Goal: Information Seeking & Learning: Learn about a topic

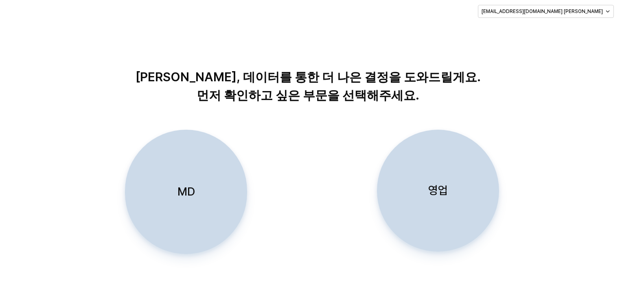
click at [172, 195] on div "MD" at bounding box center [185, 192] width 115 height 124
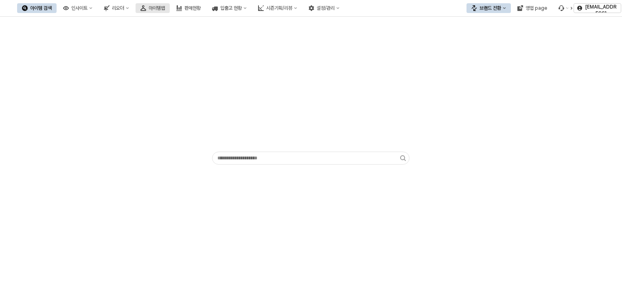
click at [165, 7] on div "아이템맵" at bounding box center [156, 8] width 16 height 6
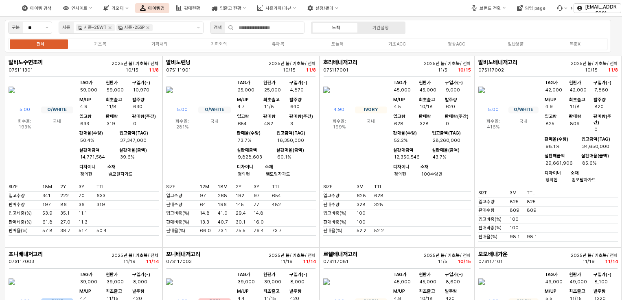
click at [529, 7] on div "영업 page" at bounding box center [535, 8] width 20 height 5
click at [528, 9] on div "영업 page" at bounding box center [535, 8] width 20 height 5
drag, startPoint x: 535, startPoint y: 1, endPoint x: 535, endPoint y: 10, distance: 9.4
click at [535, 3] on div "브랜드 전환 영업 page" at bounding box center [516, 8] width 106 height 20
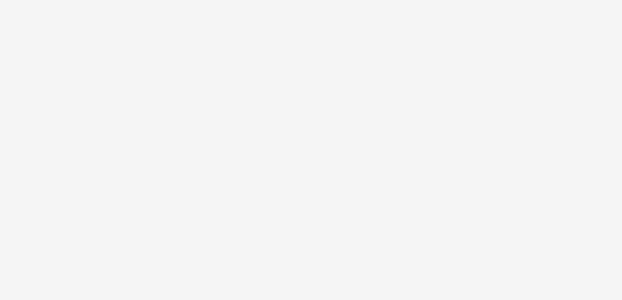
click at [532, 9] on div "App Frame" at bounding box center [311, 11] width 612 height 16
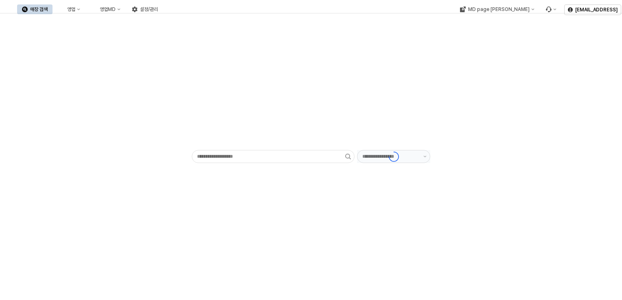
type input "******"
click at [489, 11] on div "MD page [PERSON_NAME]" at bounding box center [497, 10] width 61 height 6
click at [65, 12] on icon "영업" at bounding box center [62, 10] width 6 height 6
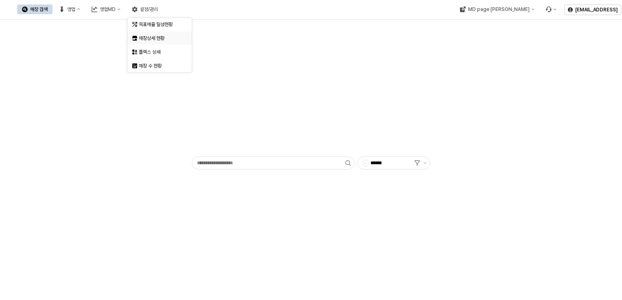
click at [146, 41] on div "매장상세 현황" at bounding box center [157, 38] width 50 height 8
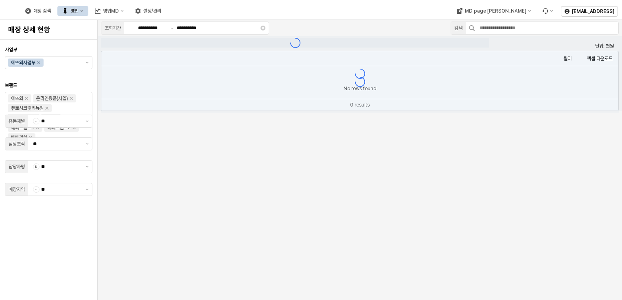
type input "**"
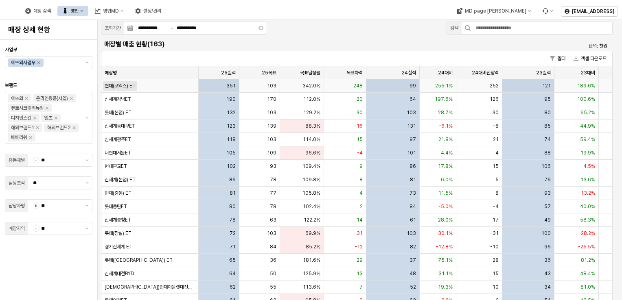
click at [114, 88] on span "현대(코엑스) ET" at bounding box center [120, 86] width 31 height 7
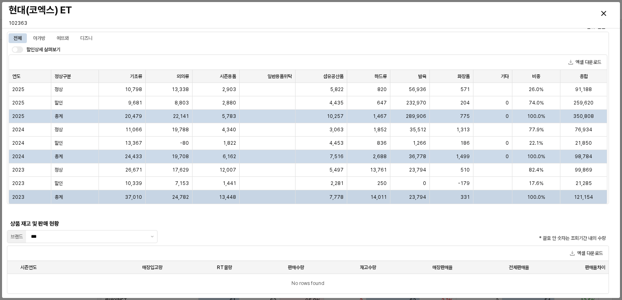
scroll to position [542, 0]
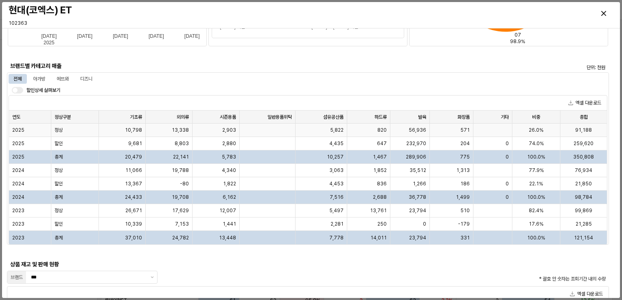
click at [20, 131] on span "2025" at bounding box center [18, 130] width 12 height 7
click at [59, 131] on span "정상" at bounding box center [59, 130] width 8 height 7
click at [16, 132] on span "2025" at bounding box center [18, 130] width 12 height 7
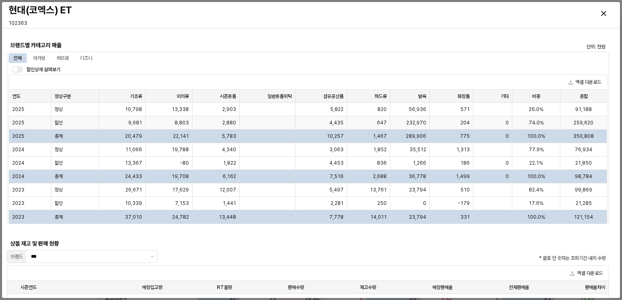
scroll to position [583, 0]
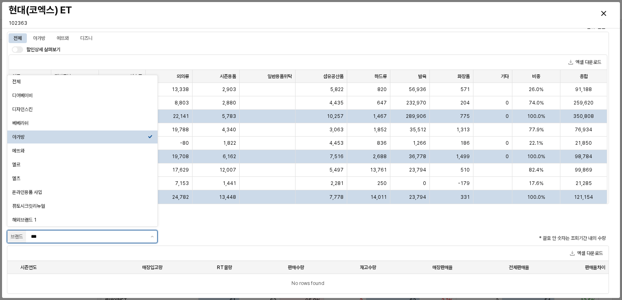
click at [50, 233] on input "***" at bounding box center [88, 237] width 115 height 8
click at [32, 155] on div "에뜨와" at bounding box center [82, 150] width 150 height 13
type input "***"
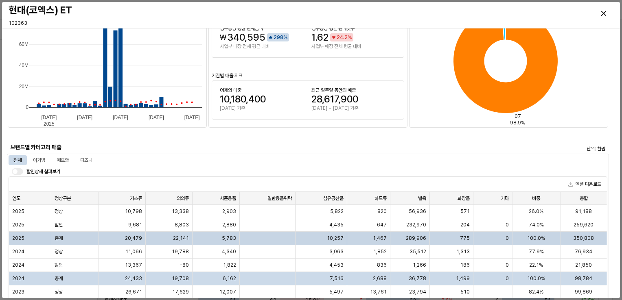
scroll to position [664, 0]
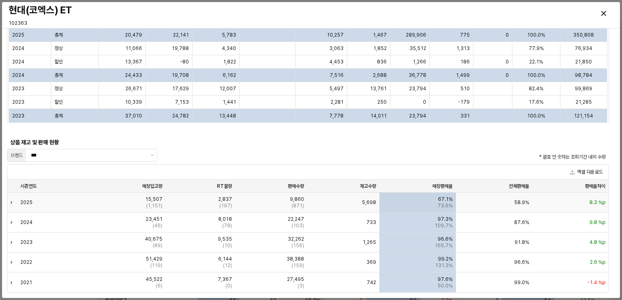
click at [8, 201] on div "Expand row" at bounding box center [12, 203] width 11 height 20
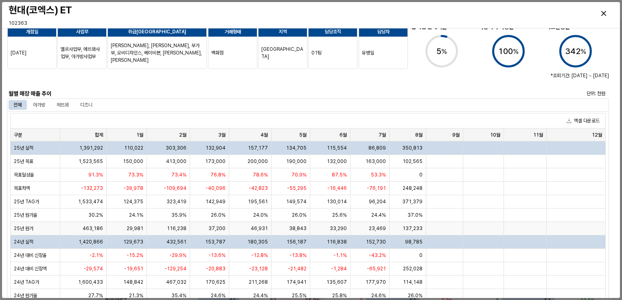
scroll to position [0, 0]
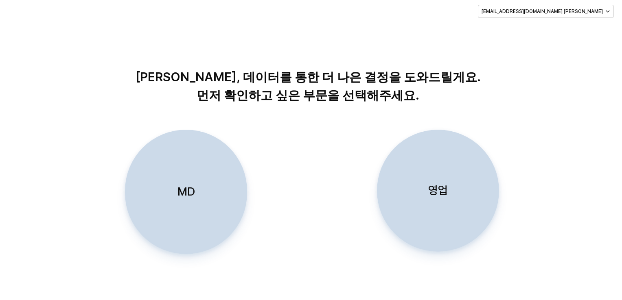
click at [208, 189] on div "MD" at bounding box center [185, 192] width 115 height 124
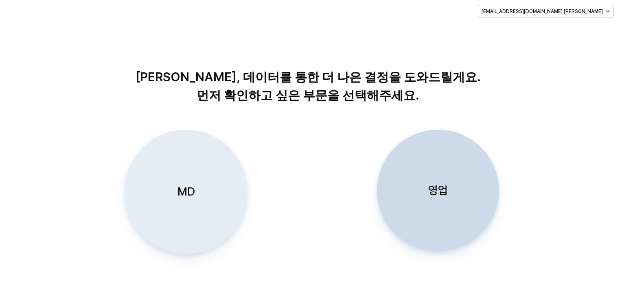
click at [196, 191] on div "MD" at bounding box center [185, 192] width 115 height 124
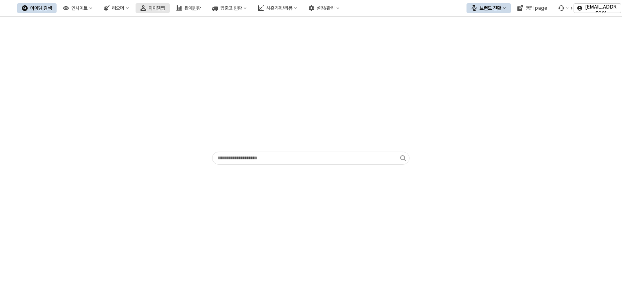
click at [165, 8] on div "아이템맵" at bounding box center [156, 8] width 16 height 6
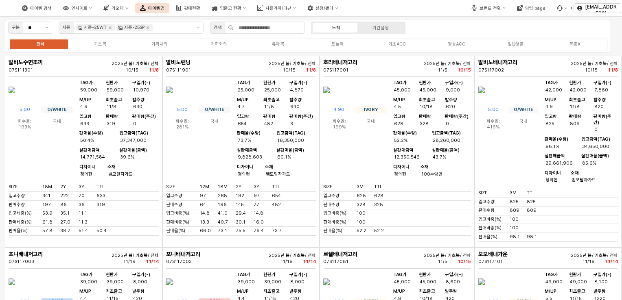
click at [99, 164] on div "디자이너 정의현" at bounding box center [93, 170] width 28 height 13
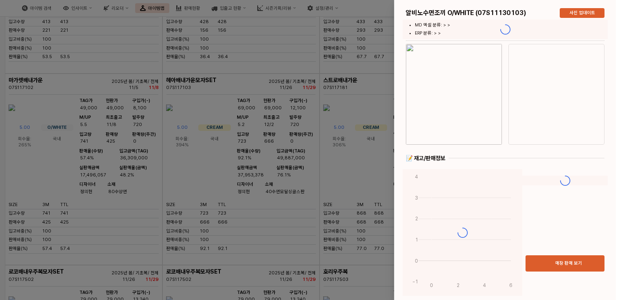
click at [334, 9] on div at bounding box center [311, 150] width 622 height 300
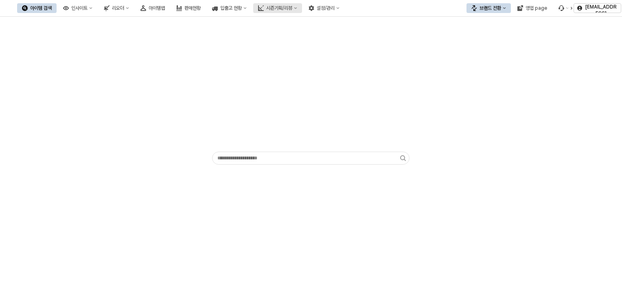
click at [302, 11] on button "시즌기획/리뷰" at bounding box center [277, 8] width 49 height 10
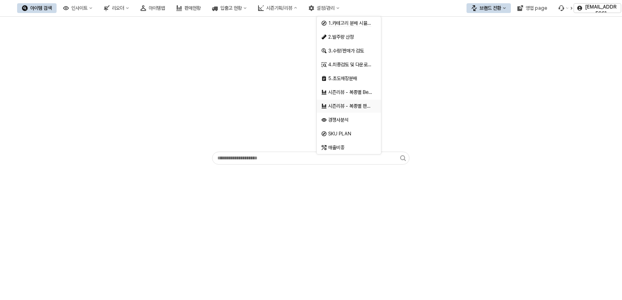
click at [334, 107] on div "시즌리뷰 - 복종별 판매율 비교" at bounding box center [350, 106] width 44 height 7
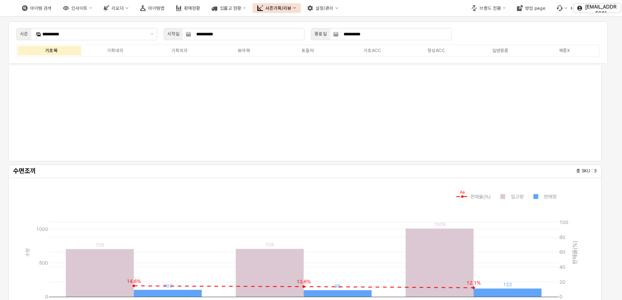
scroll to position [2807, 0]
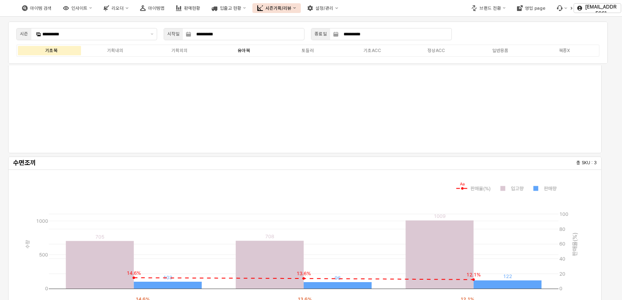
click at [248, 51] on div "유아복" at bounding box center [244, 50] width 12 height 5
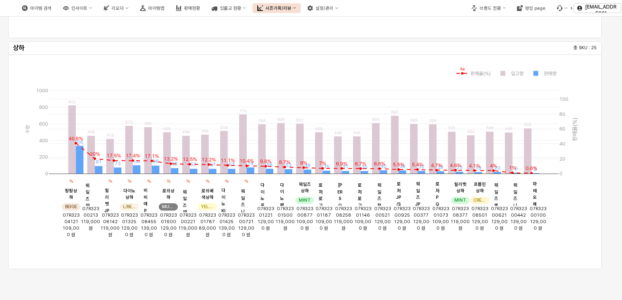
scroll to position [36, 0]
click at [87, 10] on div "인사이트" at bounding box center [79, 8] width 16 height 5
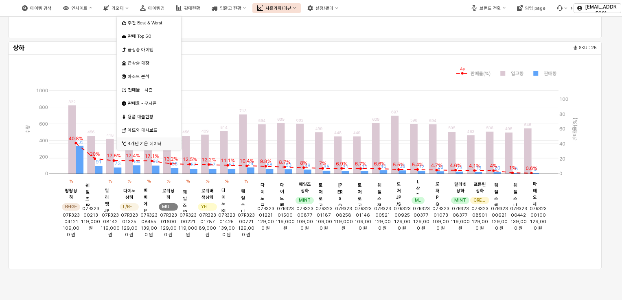
click at [151, 142] on div "4개년 기온 데이터" at bounding box center [150, 144] width 44 height 6
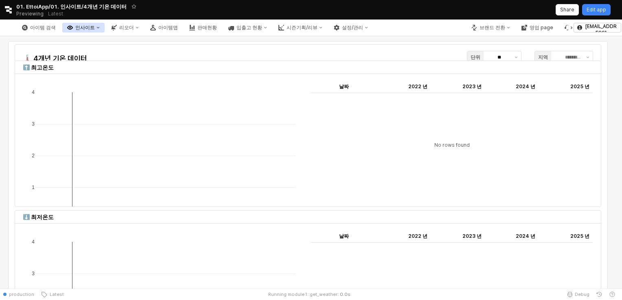
type input "**"
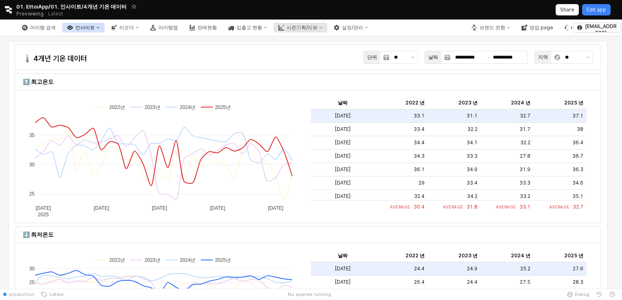
click at [317, 30] on div "시즌기획/리뷰" at bounding box center [301, 28] width 31 height 6
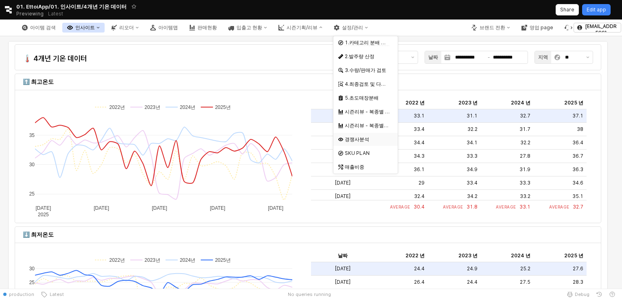
click at [355, 139] on div "경쟁사분석" at bounding box center [366, 139] width 43 height 7
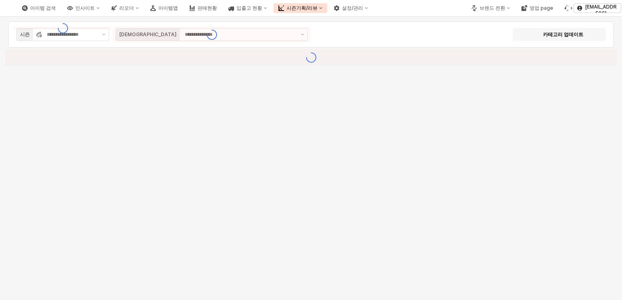
type input "**********"
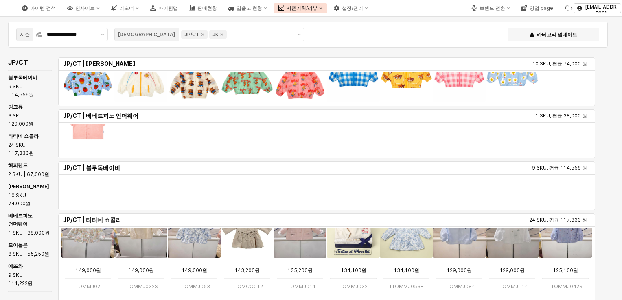
click at [20, 78] on span "블루독베이비" at bounding box center [22, 77] width 29 height 6
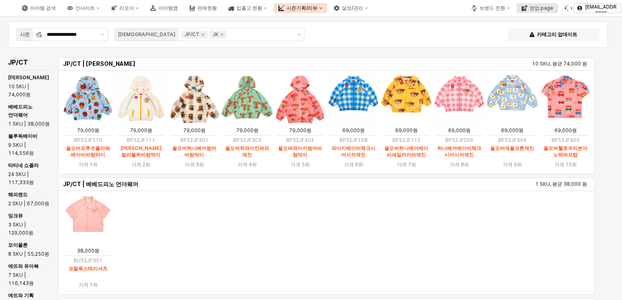
click at [537, 8] on div "영업 page" at bounding box center [541, 8] width 24 height 6
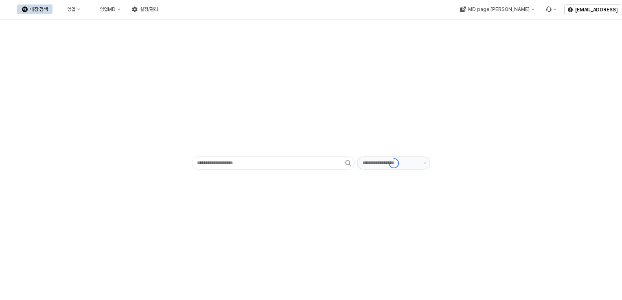
type input "******"
click at [85, 14] on button "영업" at bounding box center [69, 9] width 31 height 10
click at [152, 37] on div "매장상세 현황" at bounding box center [160, 38] width 43 height 7
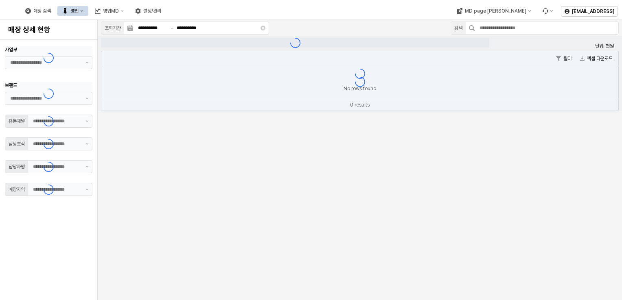
type input "**"
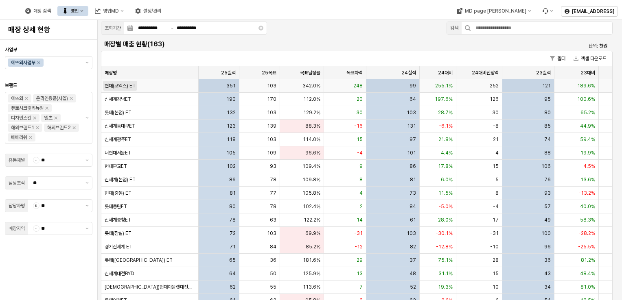
click at [127, 87] on span "현대(코엑스) ET" at bounding box center [120, 86] width 31 height 7
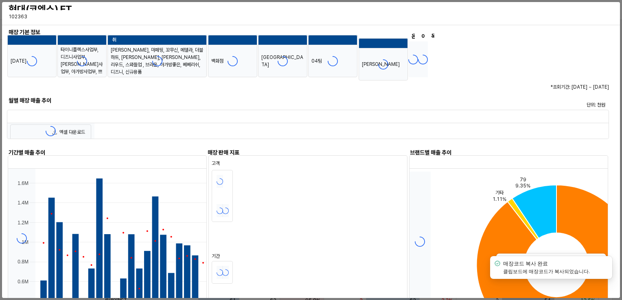
click at [131, 87] on div at bounding box center [182, 87] width 345 height 16
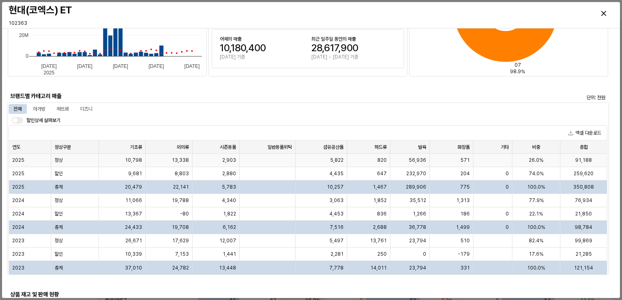
scroll to position [570, 0]
